Goal: Transaction & Acquisition: Subscribe to service/newsletter

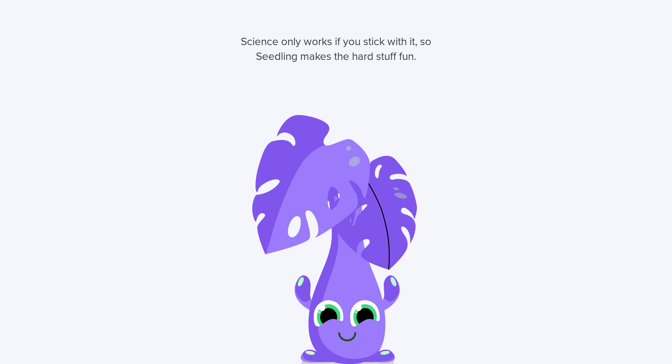
scroll to position [1508, 0]
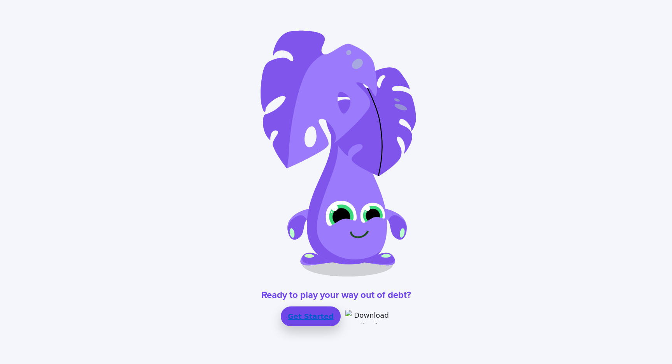
click at [318, 319] on link "Get Started" at bounding box center [311, 317] width 60 height 20
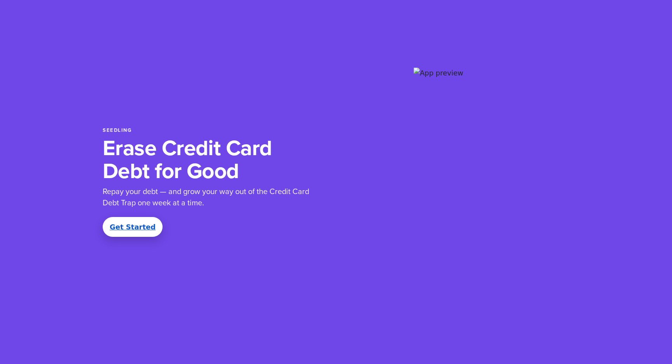
click at [126, 223] on link "Get Started" at bounding box center [133, 227] width 60 height 20
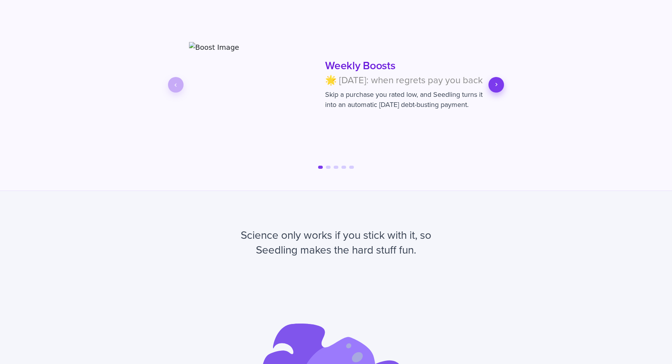
scroll to position [1182, 0]
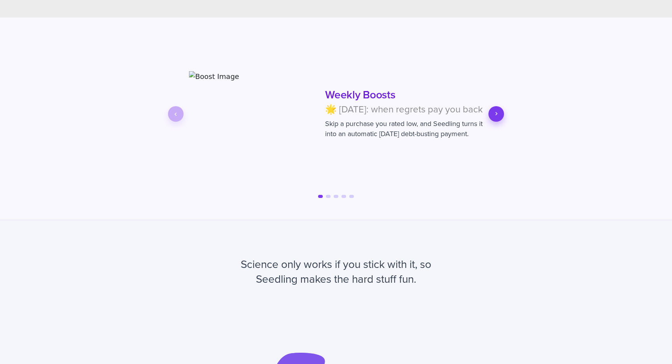
click at [491, 114] on button "Next slide" at bounding box center [497, 114] width 16 height 16
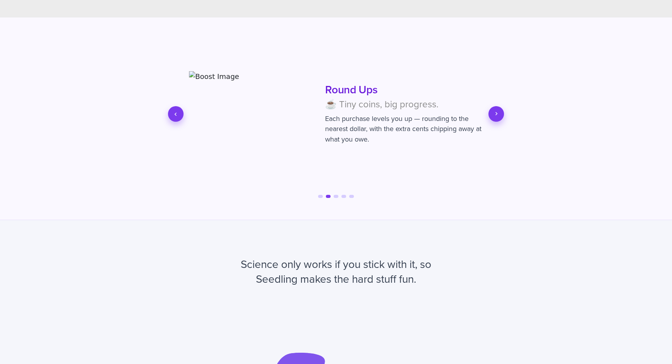
click at [492, 115] on button "Next slide" at bounding box center [497, 114] width 16 height 16
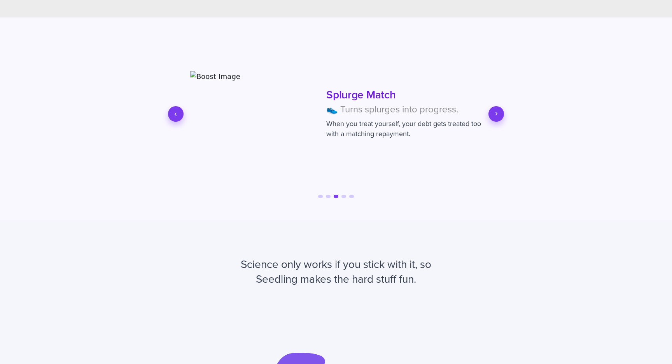
scroll to position [0, 623]
